Goal: Information Seeking & Learning: Learn about a topic

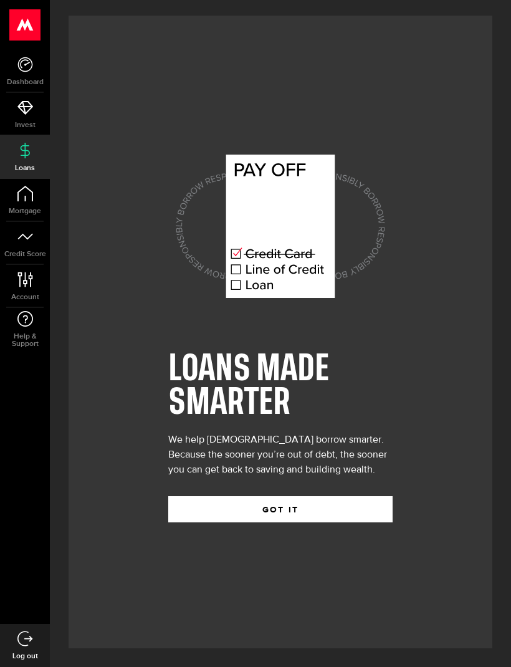
click at [283, 522] on button "GOT IT" at bounding box center [280, 509] width 224 height 26
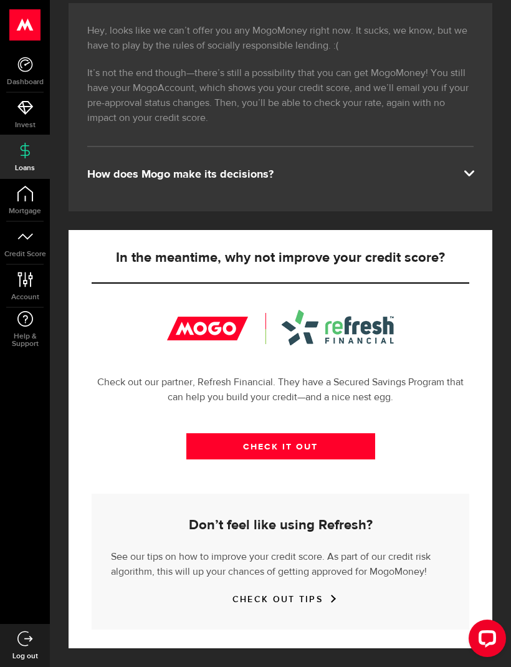
scroll to position [227, 0]
click at [347, 449] on link "CHECK IT OUT" at bounding box center [280, 447] width 189 height 26
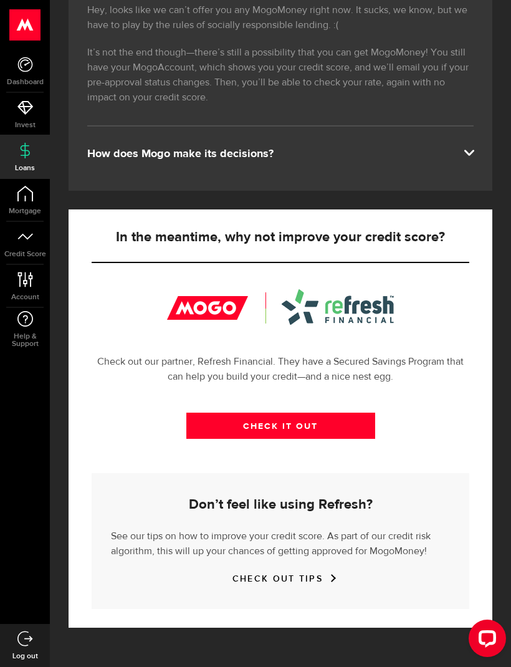
click at [16, 61] on link "Dashboard" at bounding box center [25, 71] width 50 height 42
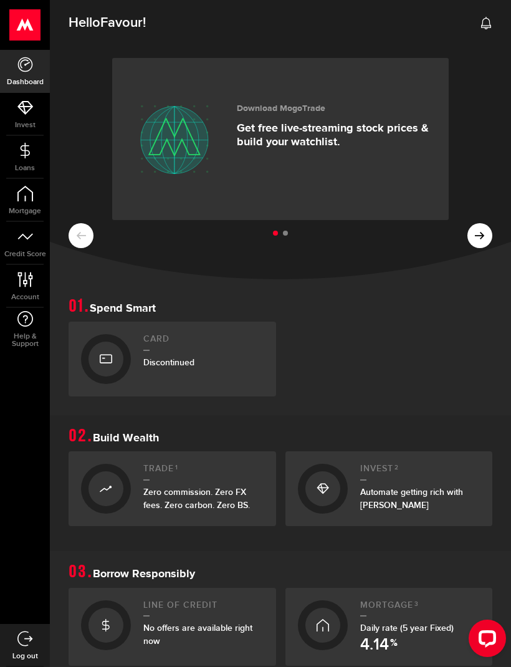
click at [29, 123] on span "Invest" at bounding box center [25, 124] width 50 height 7
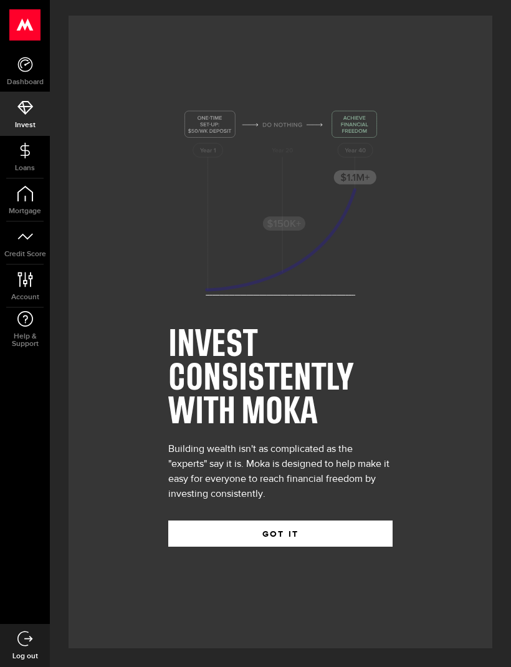
click at [33, 152] on link "Loans" at bounding box center [25, 157] width 50 height 42
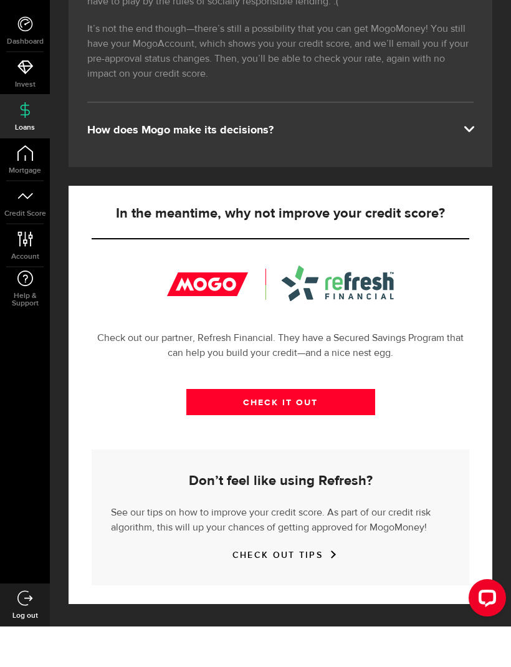
scroll to position [231, 0]
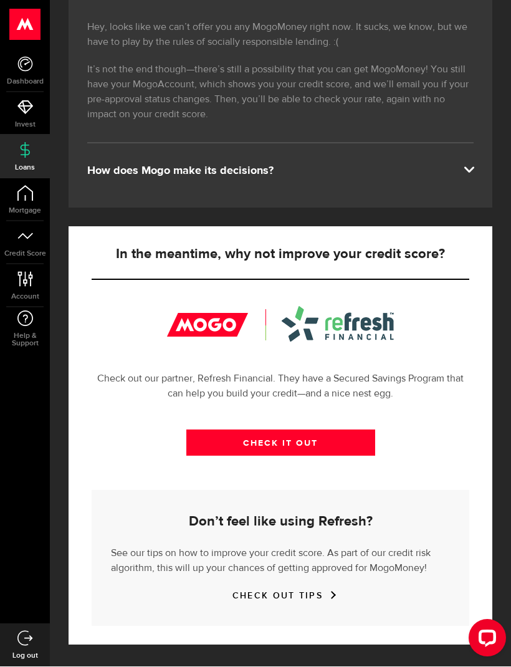
click at [40, 197] on link "Mortgage" at bounding box center [25, 200] width 50 height 42
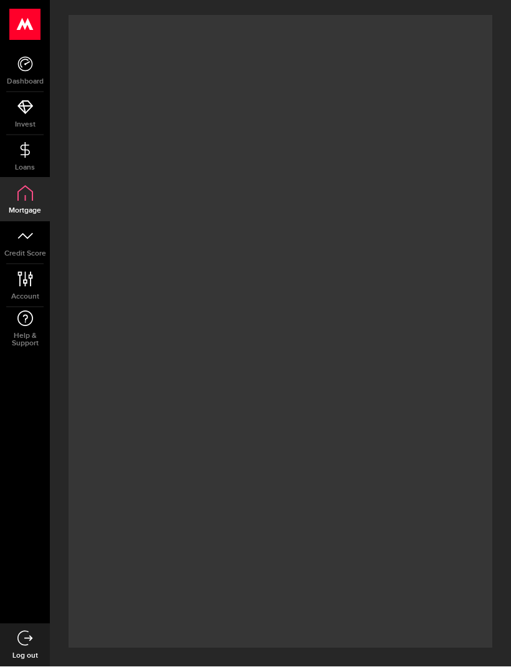
scroll to position [1, 0]
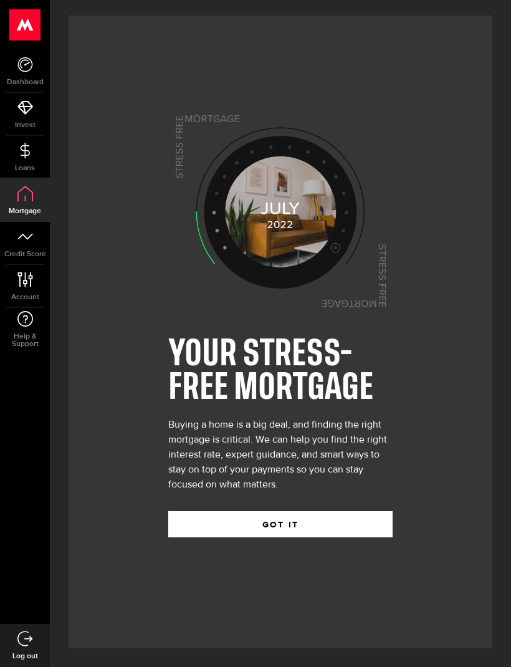
click at [40, 239] on link "Credit Score" at bounding box center [25, 243] width 50 height 42
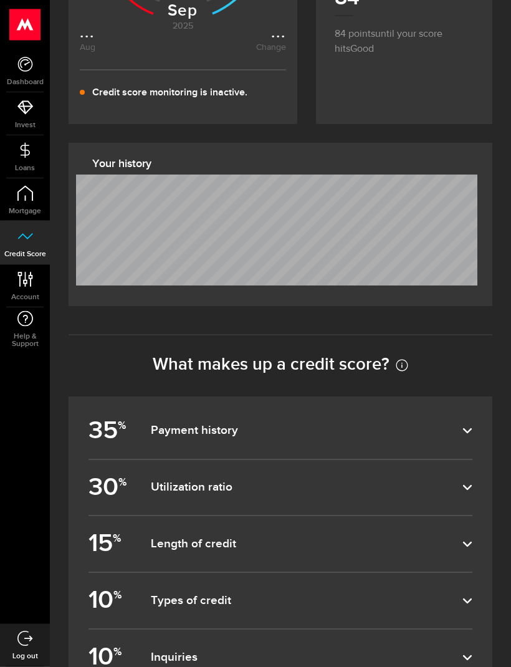
scroll to position [385, 0]
click at [449, 440] on label "35 % Payment history" at bounding box center [280, 430] width 384 height 55
click at [0, 0] on input "35 % Payment history" at bounding box center [0, 0] width 0 height 0
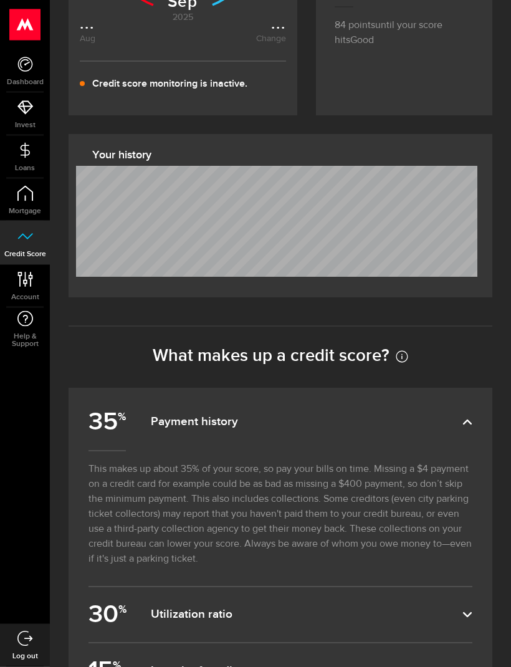
scroll to position [394, 0]
click at [433, 416] on dfn "Payment history" at bounding box center [307, 421] width 312 height 15
click at [0, 0] on input "35 % Payment history" at bounding box center [0, 0] width 0 height 0
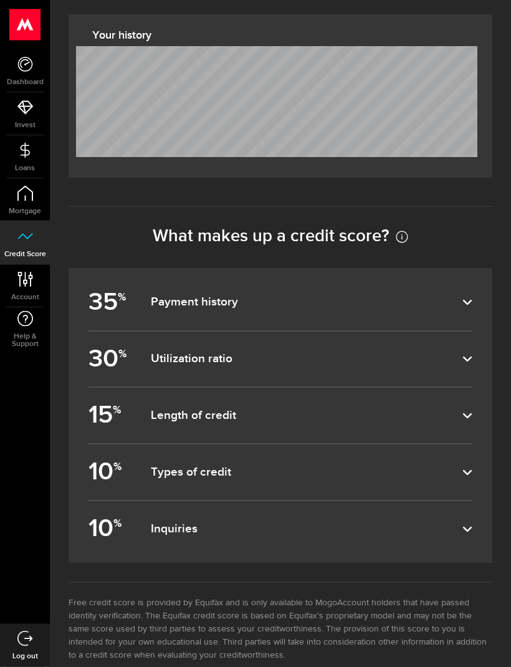
scroll to position [540, 0]
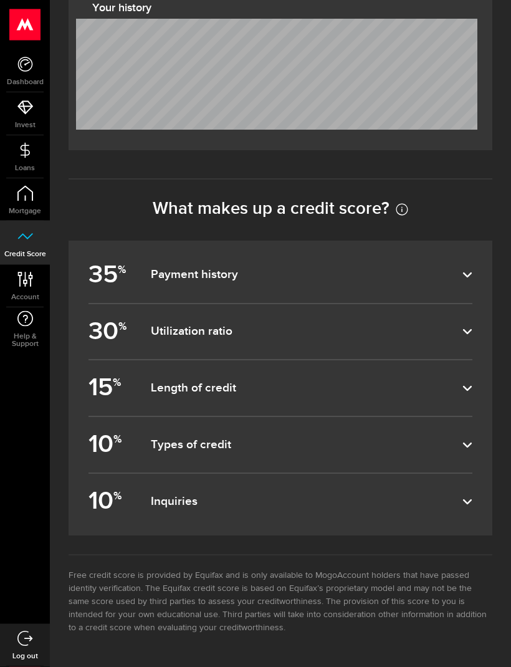
click at [416, 496] on dfn "Inquiries" at bounding box center [307, 502] width 312 height 15
click at [0, 0] on input "10 % Inquiries" at bounding box center [0, 0] width 0 height 0
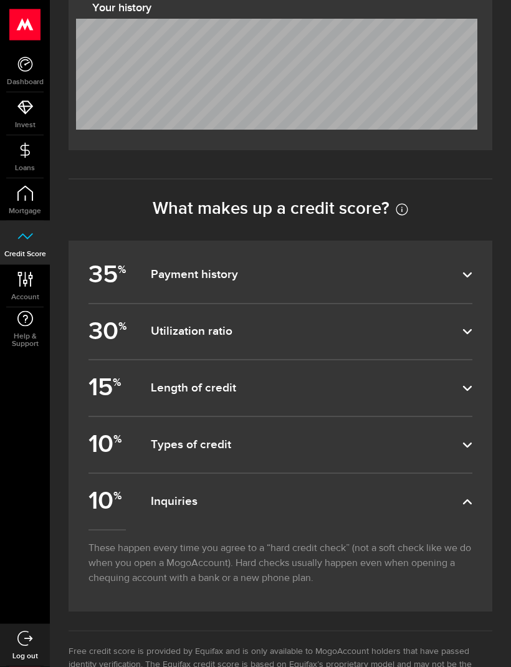
scroll to position [541, 0]
click at [427, 442] on dfn "Types of credit" at bounding box center [307, 444] width 312 height 15
click at [0, 0] on input "10 % Types of credit" at bounding box center [0, 0] width 0 height 0
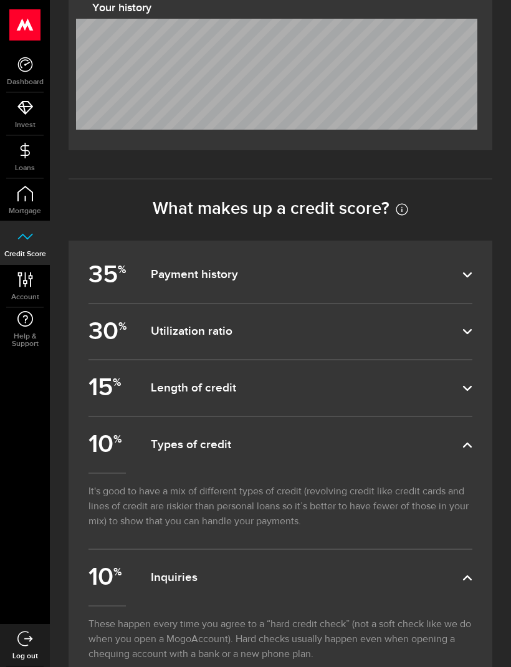
click at [419, 397] on label "15 % Length of credit" at bounding box center [280, 387] width 384 height 55
click at [0, 0] on input "15 % Length of credit" at bounding box center [0, 0] width 0 height 0
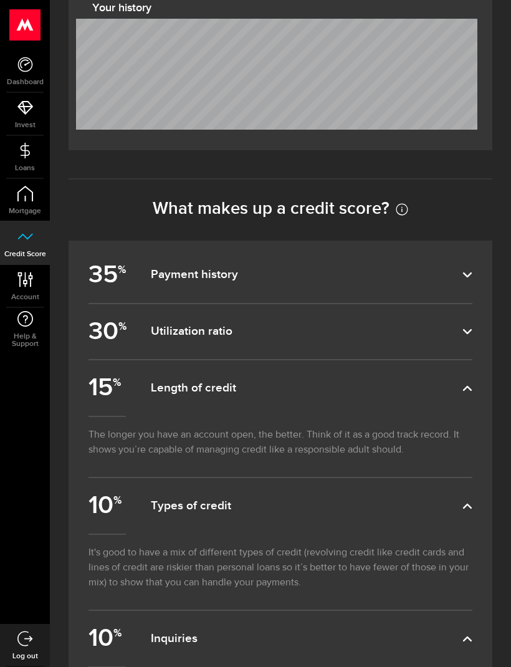
click at [439, 336] on dfn "Utilization ratio" at bounding box center [307, 331] width 312 height 15
click at [0, 0] on input "30 % Utilization ratio" at bounding box center [0, 0] width 0 height 0
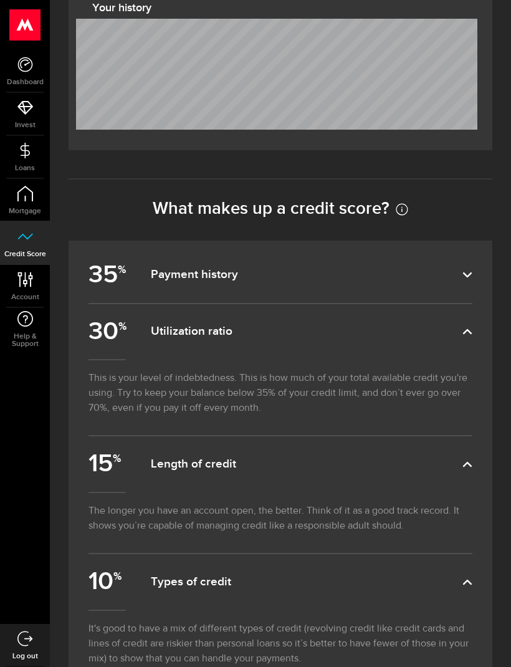
click at [459, 277] on dfn "Payment history" at bounding box center [307, 274] width 312 height 15
click at [0, 0] on input "35 % Payment history" at bounding box center [0, 0] width 0 height 0
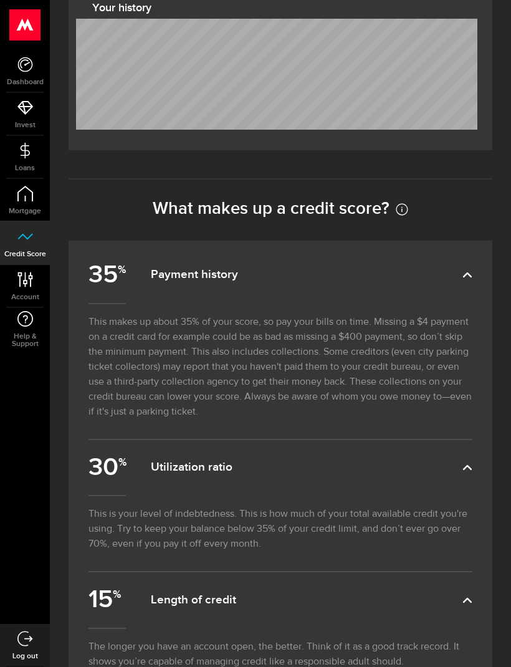
click at [24, 285] on icon at bounding box center [25, 280] width 17 height 16
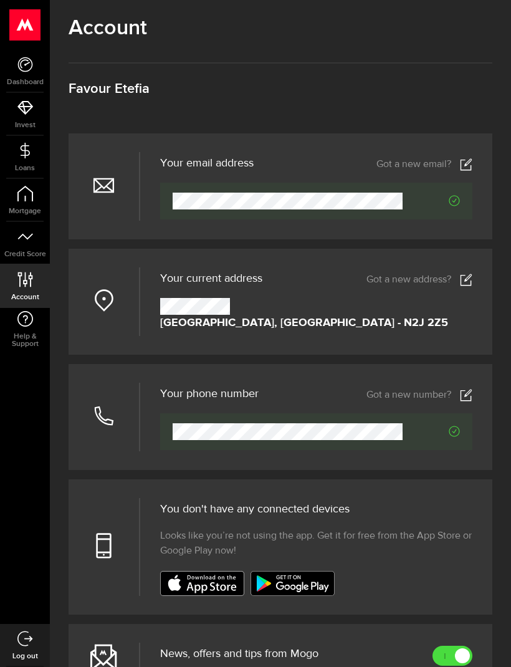
click at [27, 73] on link "Dashboard" at bounding box center [25, 71] width 50 height 42
